Goal: Task Accomplishment & Management: Manage account settings

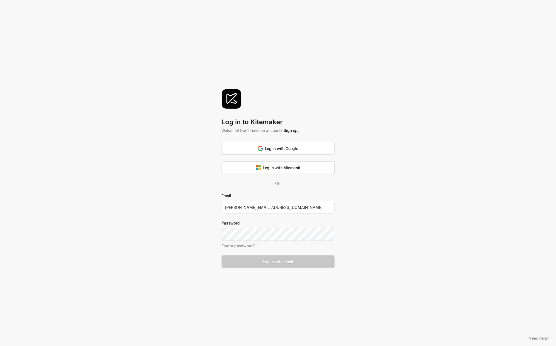
type input "[PERSON_NAME][EMAIL_ADDRESS][DOMAIN_NAME]"
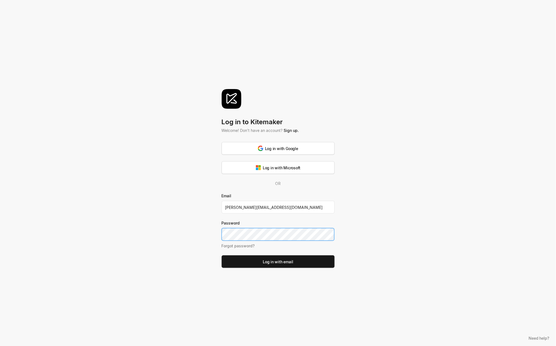
click at [222, 255] on button "Log in with email" at bounding box center [278, 261] width 113 height 13
